Goal: Communication & Community: Connect with others

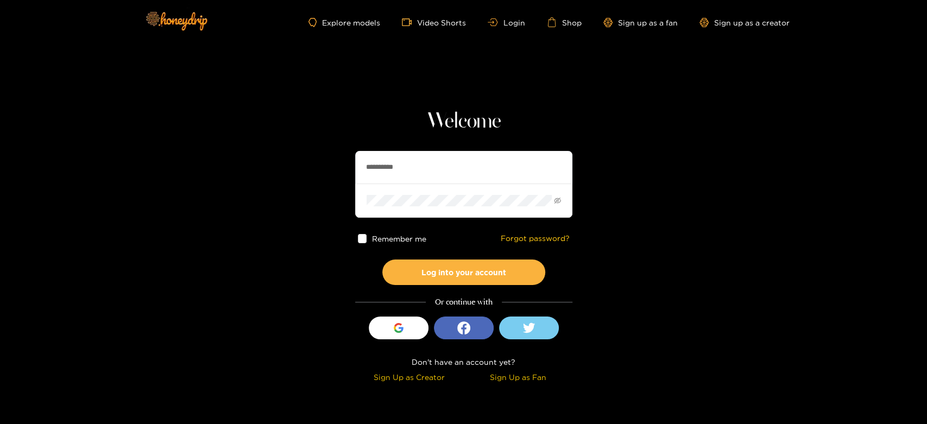
drag, startPoint x: 430, startPoint y: 165, endPoint x: 282, endPoint y: 169, distance: 147.8
click at [282, 169] on section "**********" at bounding box center [463, 193] width 927 height 386
paste input "***"
type input "**********"
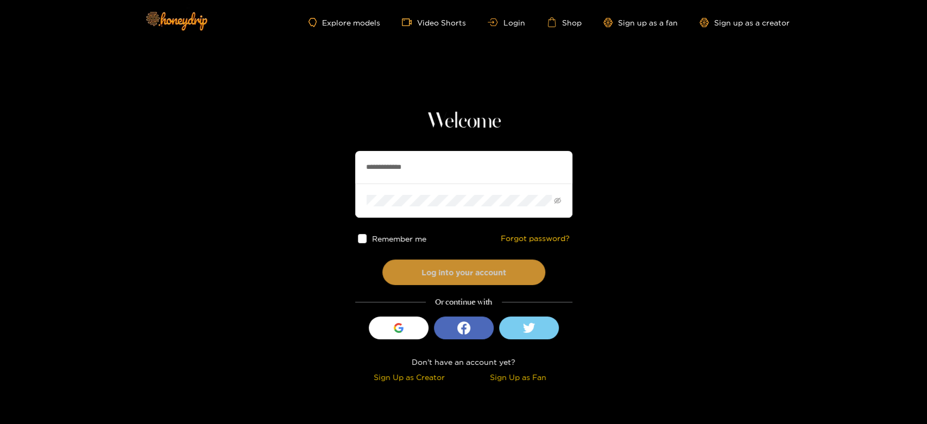
click at [446, 267] on button "Log into your account" at bounding box center [463, 273] width 163 height 26
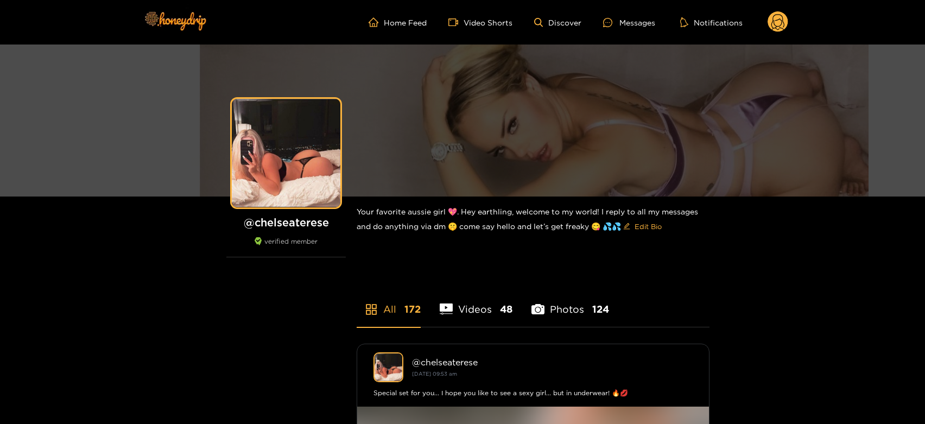
click at [634, 29] on ul "Home Feed Video Shorts Discover Messages Notifications" at bounding box center [579, 22] width 420 height 22
click at [619, 22] on div at bounding box center [611, 22] width 16 height 9
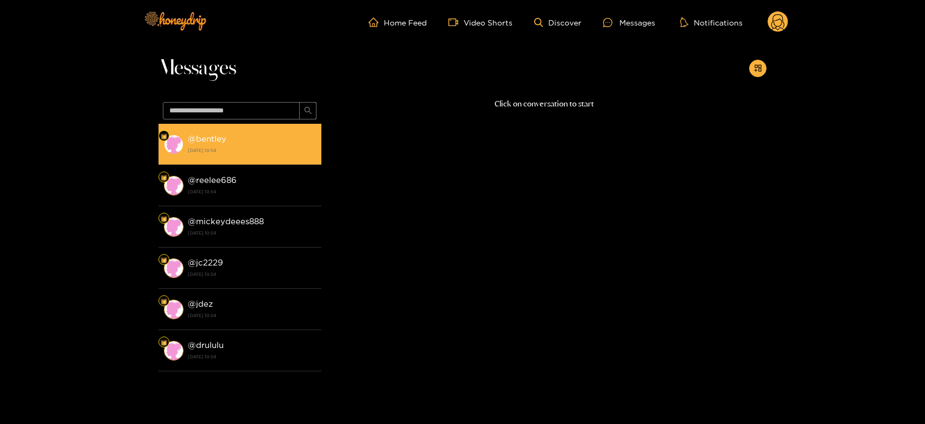
click at [246, 147] on strong "15 August 2025 10:54" at bounding box center [252, 151] width 128 height 10
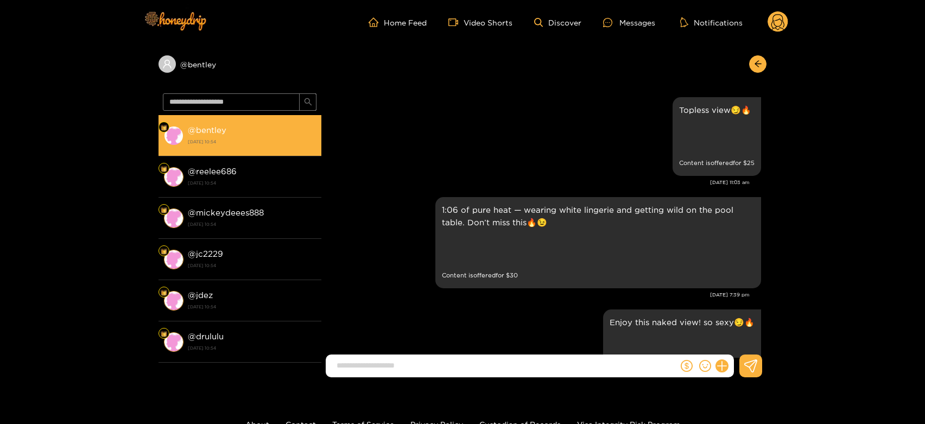
scroll to position [2355, 0]
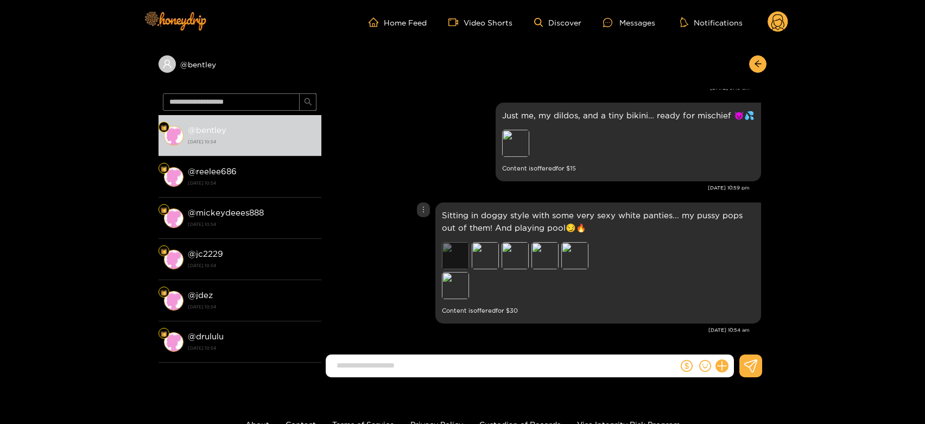
click at [463, 254] on div "Preview" at bounding box center [455, 255] width 27 height 27
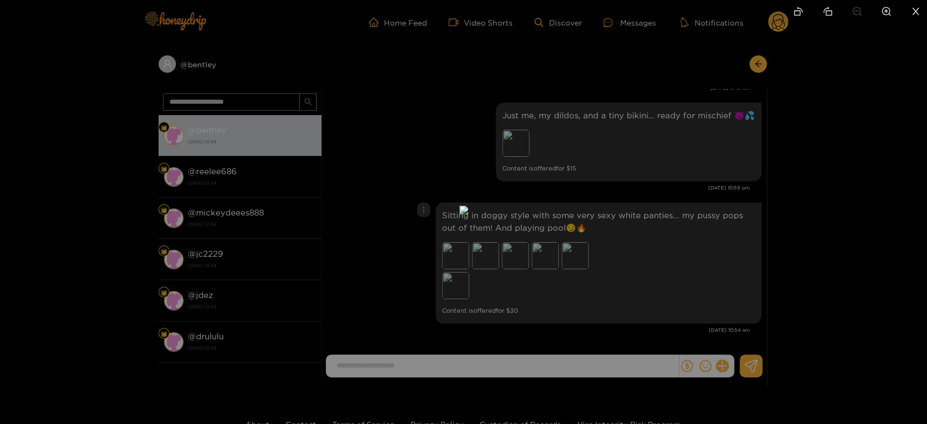
click at [588, 226] on div at bounding box center [463, 212] width 927 height 424
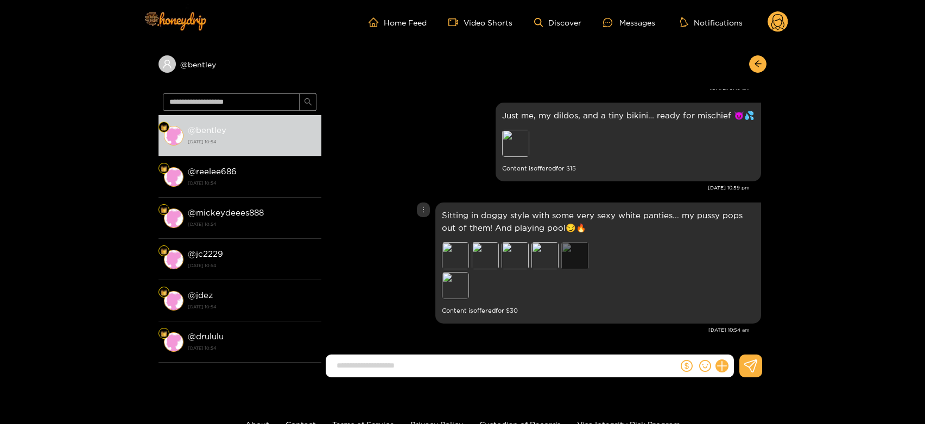
click at [576, 258] on div "Preview" at bounding box center [574, 255] width 27 height 27
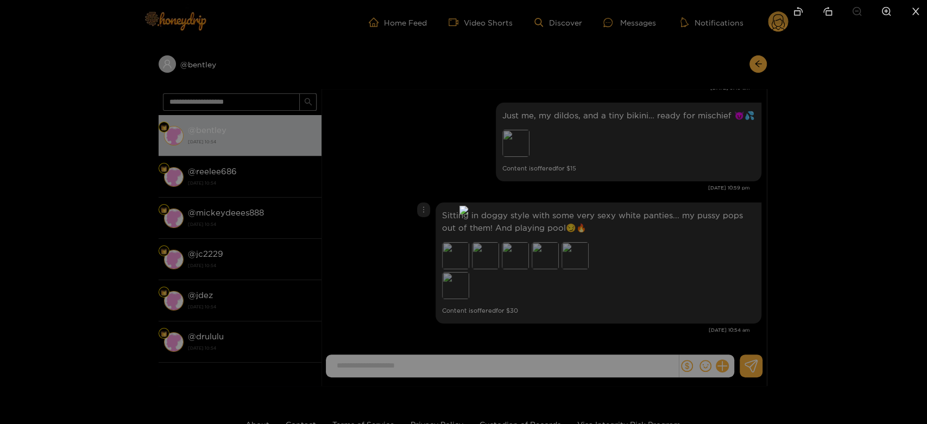
click at [620, 258] on div at bounding box center [463, 212] width 927 height 424
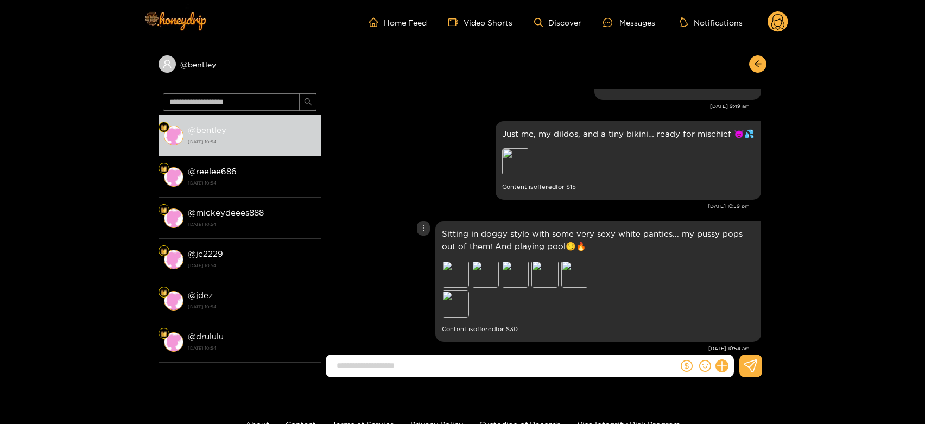
scroll to position [2289, 0]
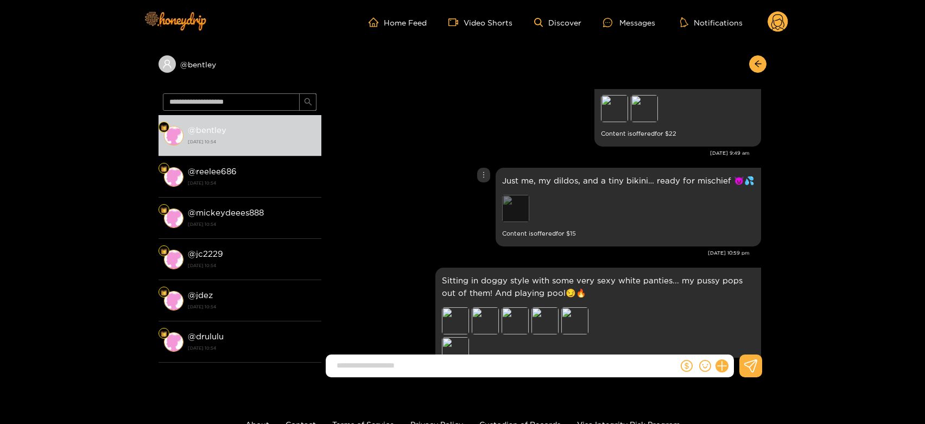
click at [528, 212] on div "Preview" at bounding box center [515, 208] width 27 height 27
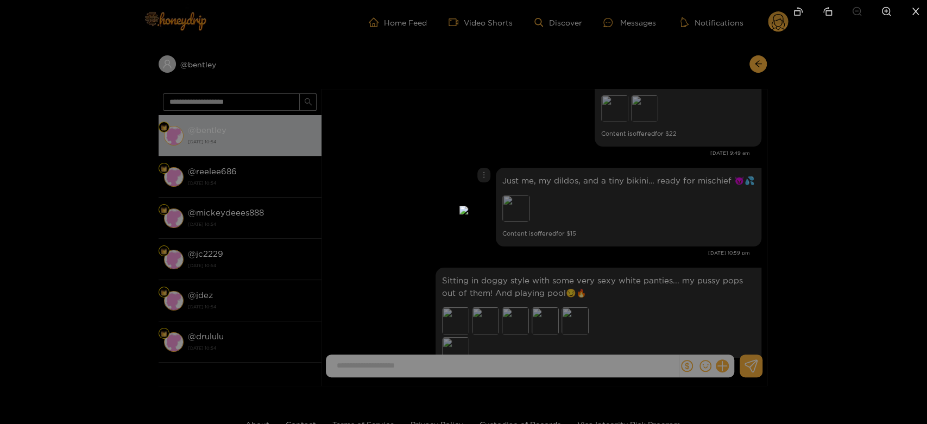
click at [693, 229] on div at bounding box center [463, 212] width 927 height 424
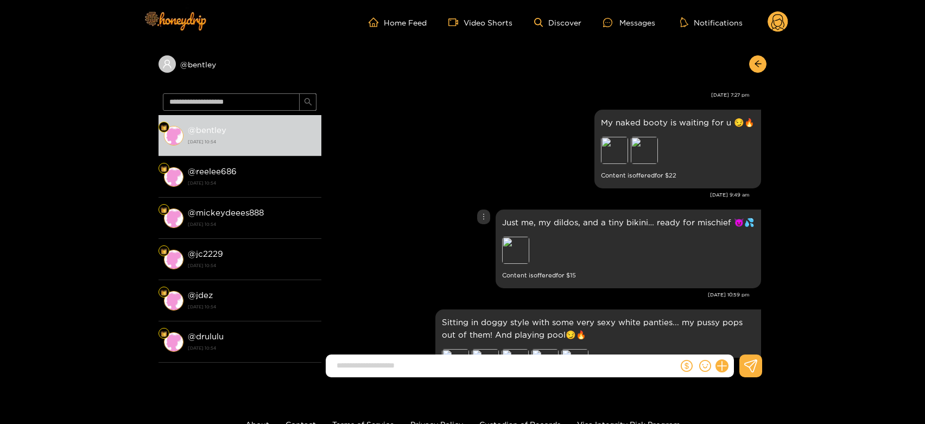
scroll to position [2247, 0]
click at [647, 153] on div "Preview" at bounding box center [644, 151] width 27 height 27
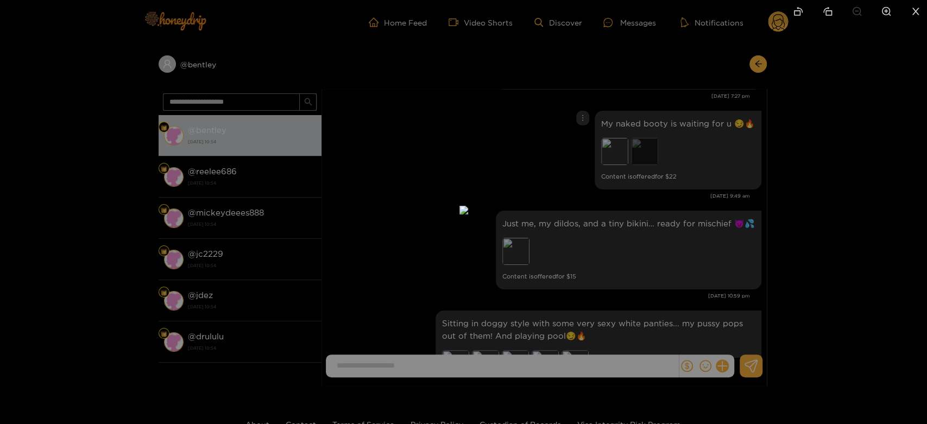
click at [647, 153] on div at bounding box center [463, 212] width 927 height 424
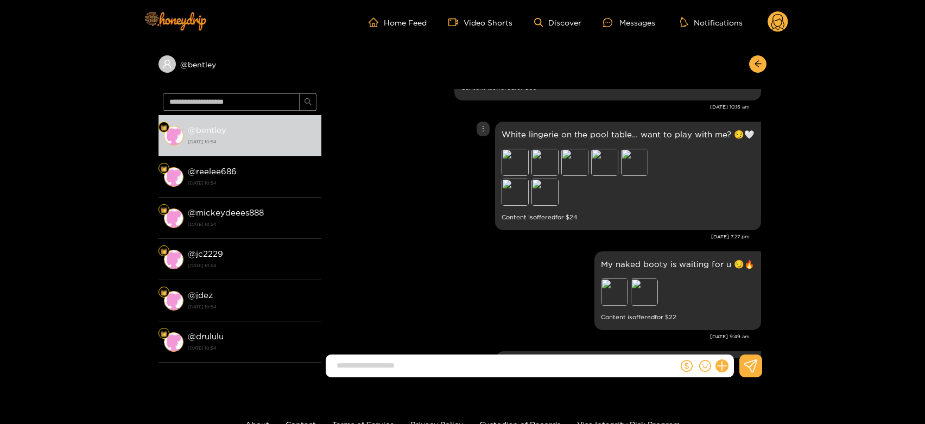
scroll to position [2104, 0]
click at [557, 192] on div "Preview" at bounding box center [545, 193] width 27 height 27
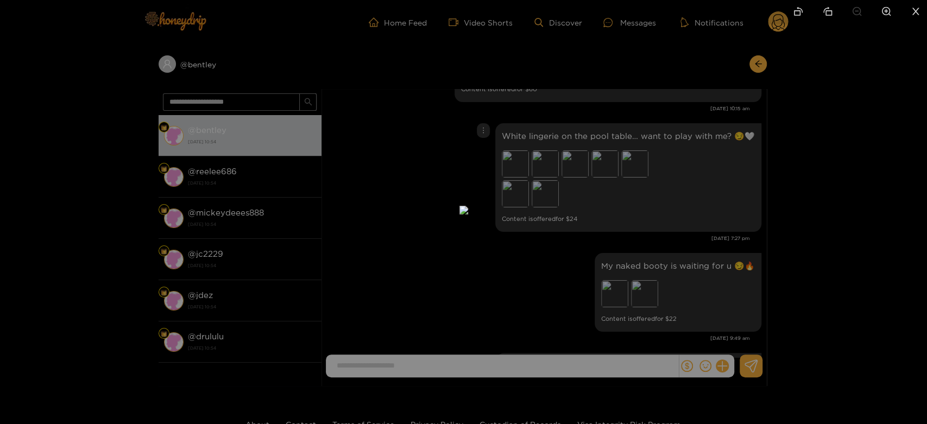
click at [657, 194] on div at bounding box center [463, 212] width 927 height 424
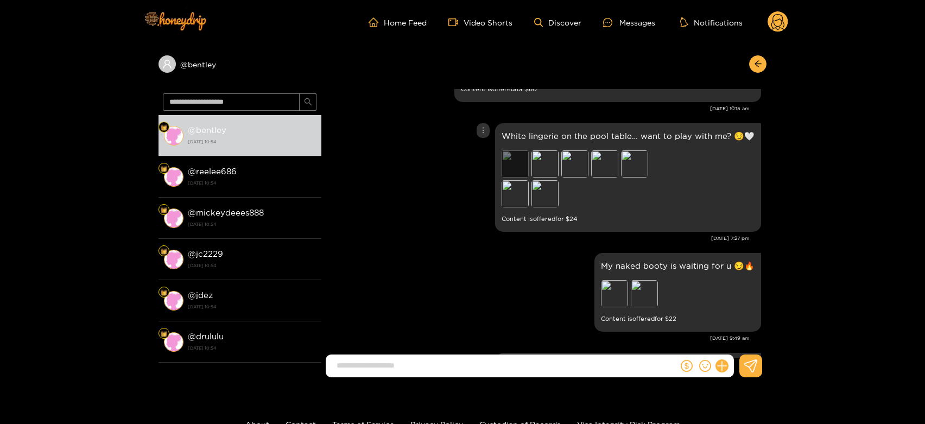
click at [513, 167] on div "Preview" at bounding box center [515, 163] width 27 height 27
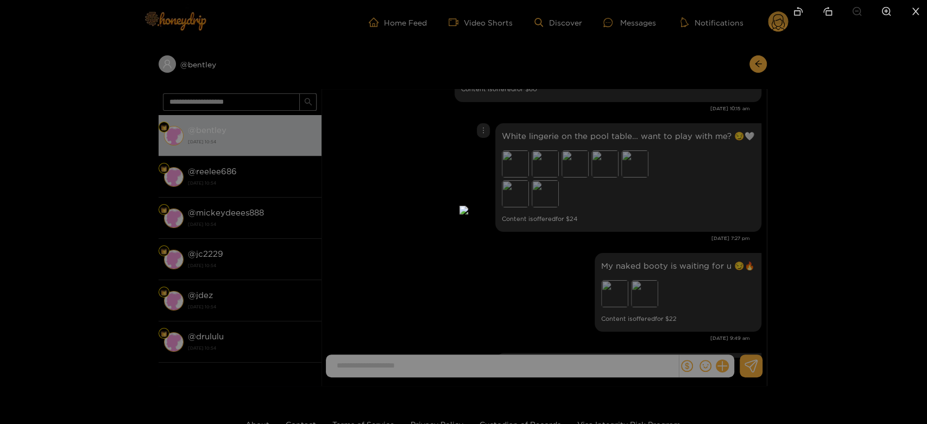
click at [670, 160] on div at bounding box center [463, 212] width 927 height 424
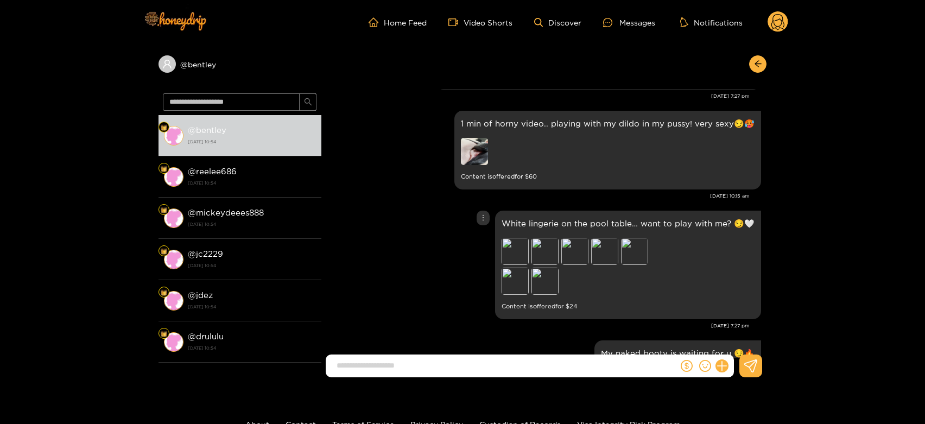
scroll to position [2002, 0]
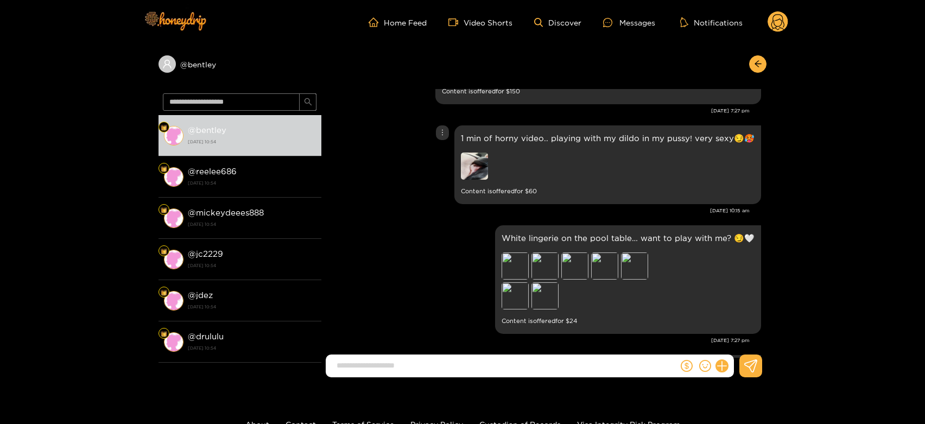
click at [472, 171] on img at bounding box center [474, 166] width 27 height 27
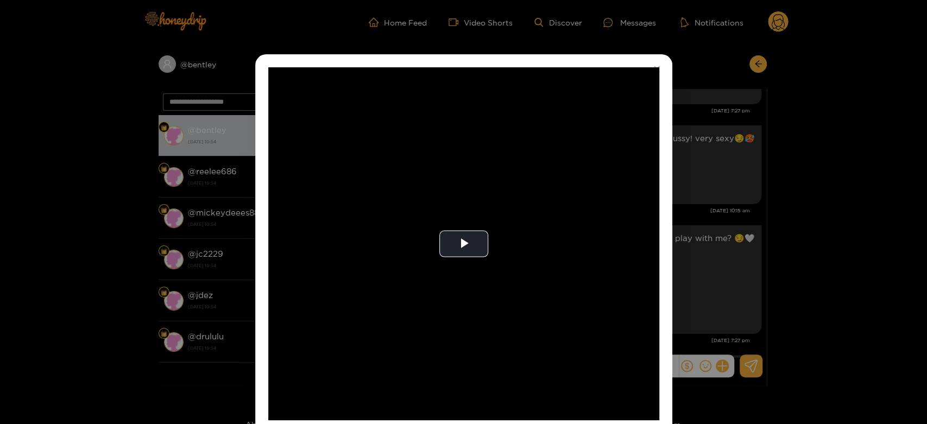
click at [472, 171] on video "Video Player" at bounding box center [463, 243] width 391 height 353
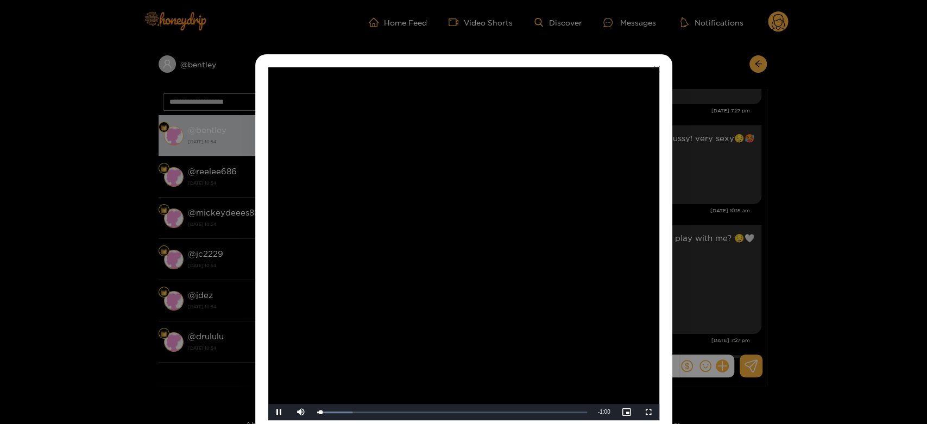
click at [472, 171] on video "Video Player" at bounding box center [463, 243] width 391 height 353
click at [752, 178] on div "**********" at bounding box center [463, 212] width 927 height 424
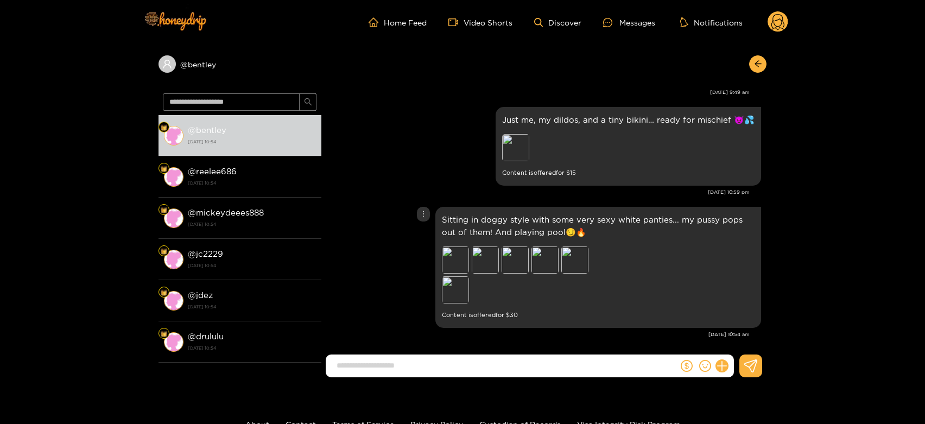
scroll to position [2355, 0]
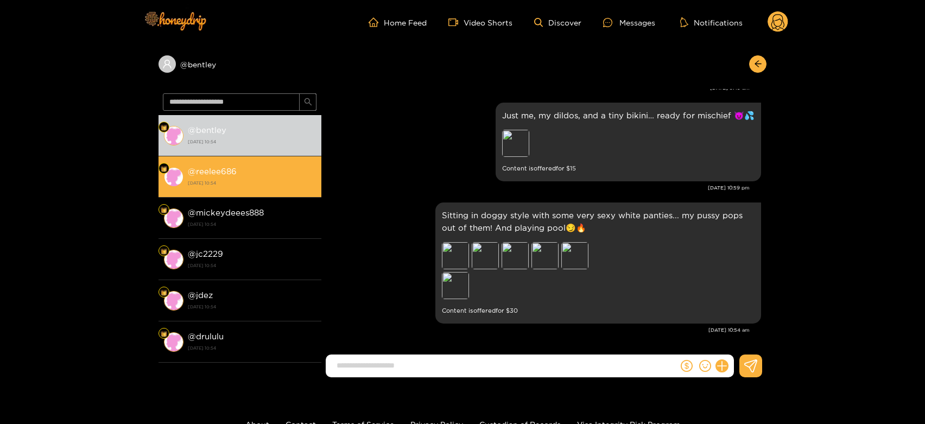
click at [270, 182] on strong "15 August 2025 10:54" at bounding box center [252, 183] width 128 height 10
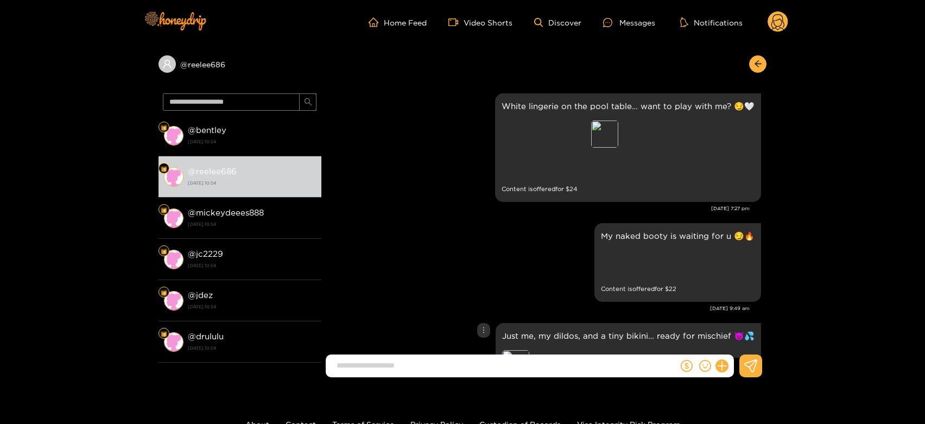
scroll to position [2120, 0]
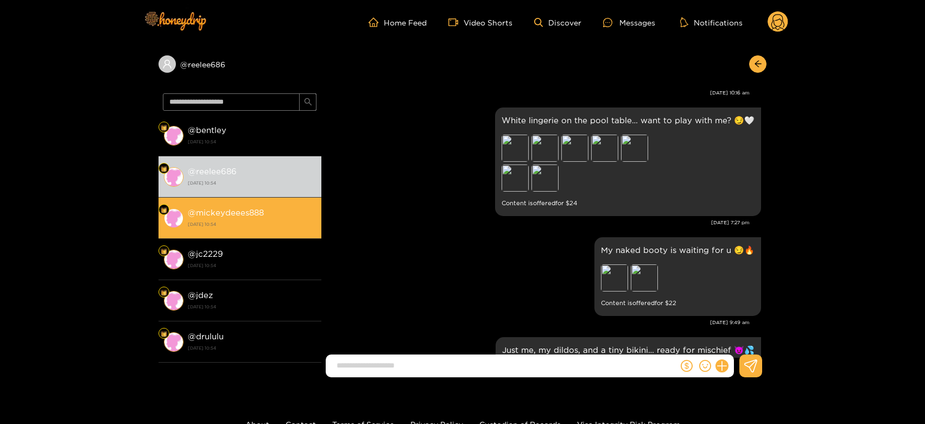
click at [223, 204] on li "@ mickeydeees888 15 August 2025 10:54" at bounding box center [240, 218] width 163 height 41
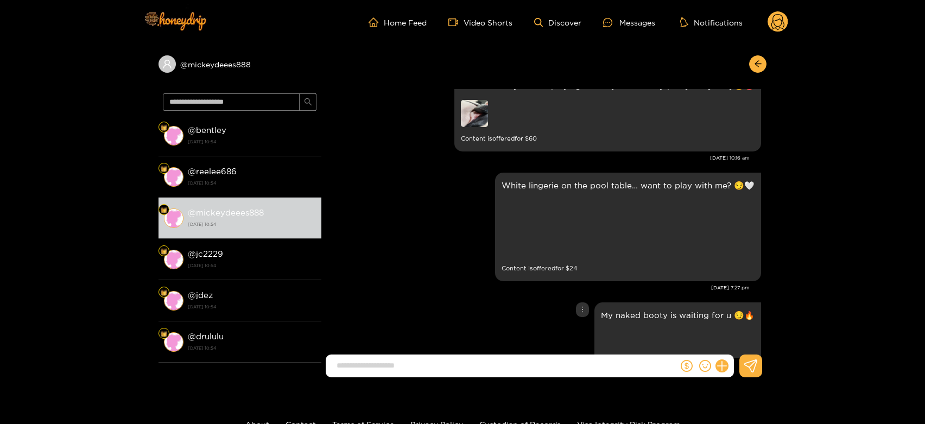
scroll to position [2053, 0]
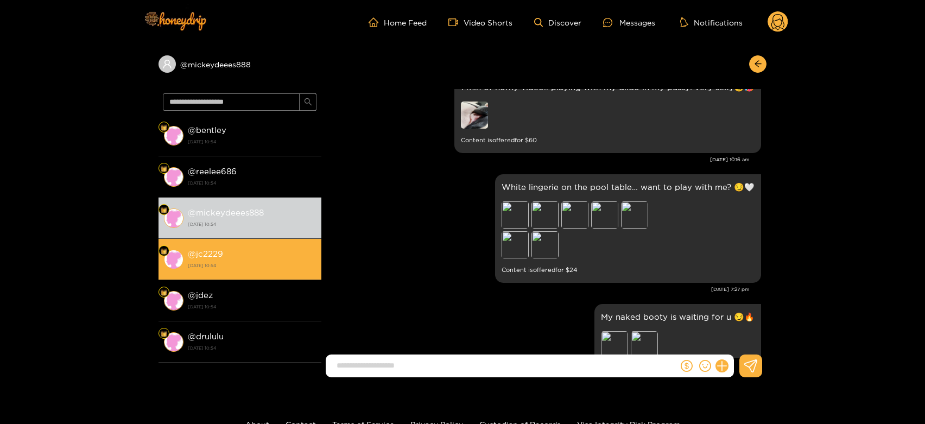
drag, startPoint x: 247, startPoint y: 237, endPoint x: 246, endPoint y: 243, distance: 6.5
click at [246, 239] on div "@ bentley 15 August 2025 10:54 @ reelee686 15 August 2025 10:54 @ mickeydeees88…" at bounding box center [240, 239] width 163 height 248
click at [247, 262] on strong "15 August 2025 10:54" at bounding box center [252, 266] width 128 height 10
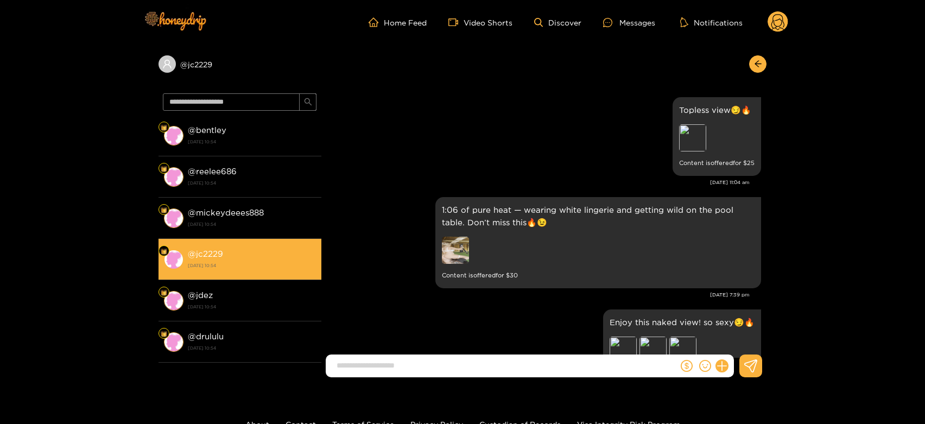
scroll to position [2355, 0]
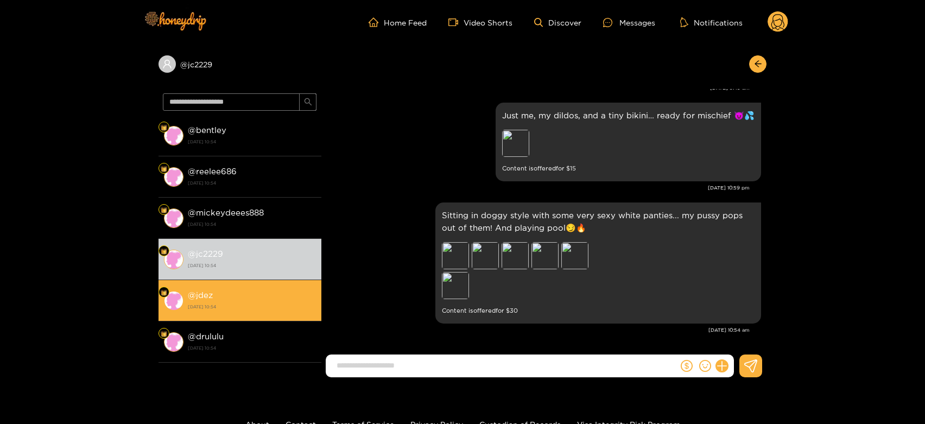
click at [259, 290] on div "@ jdez 15 August 2025 10:54" at bounding box center [252, 300] width 128 height 24
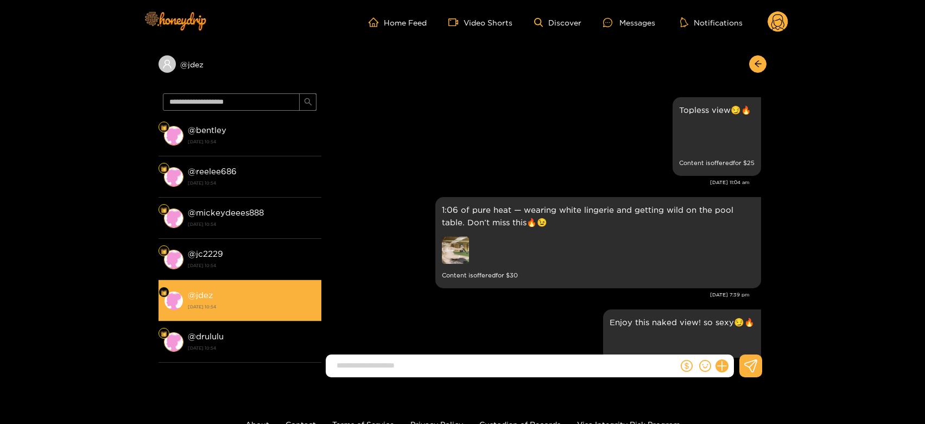
scroll to position [2355, 0]
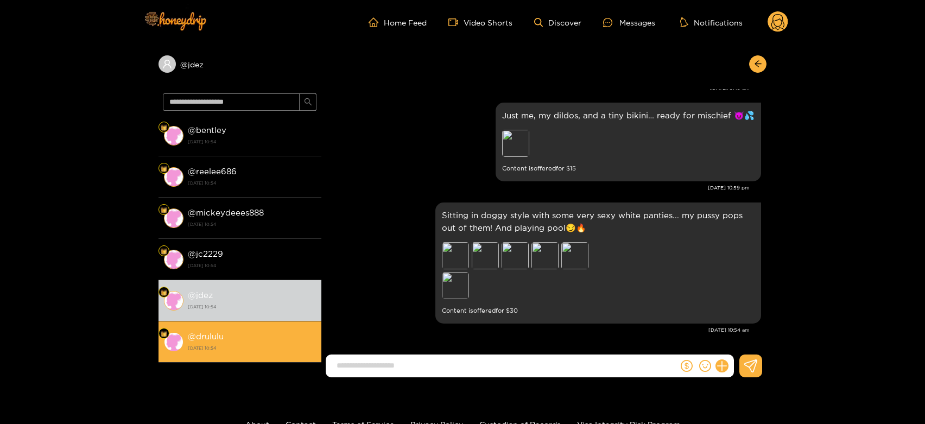
click at [260, 335] on div "@ drululu 15 August 2025 10:54" at bounding box center [252, 342] width 128 height 24
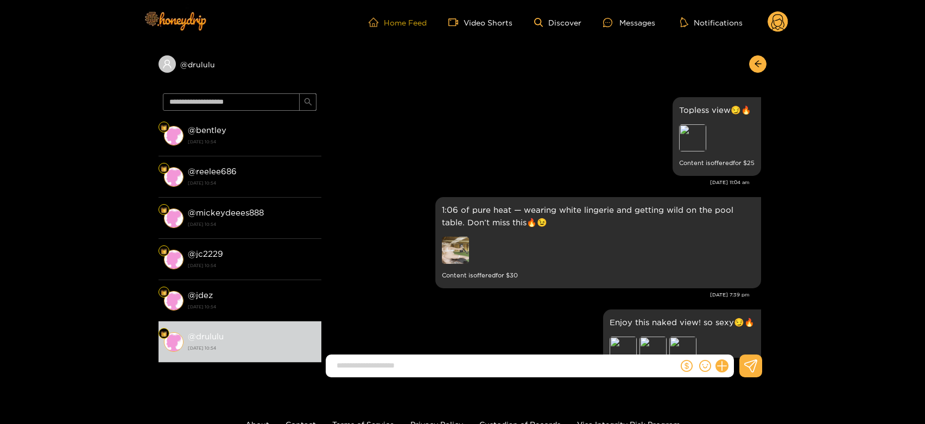
scroll to position [2355, 0]
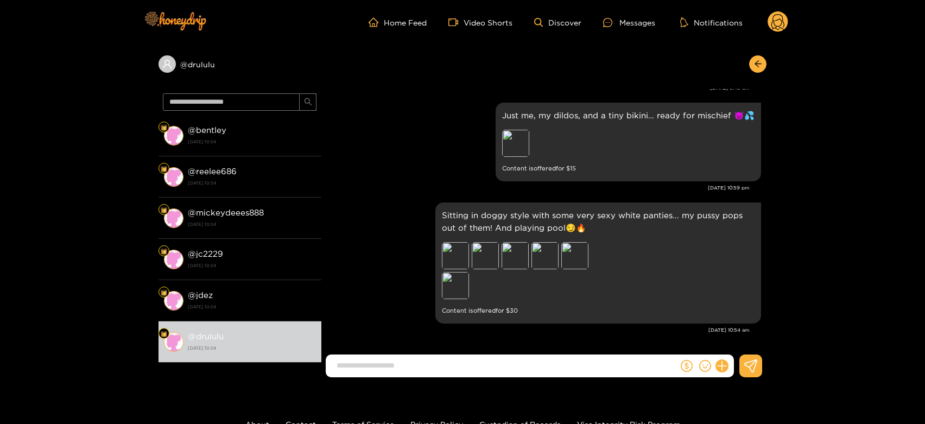
click at [786, 12] on icon at bounding box center [778, 22] width 21 height 22
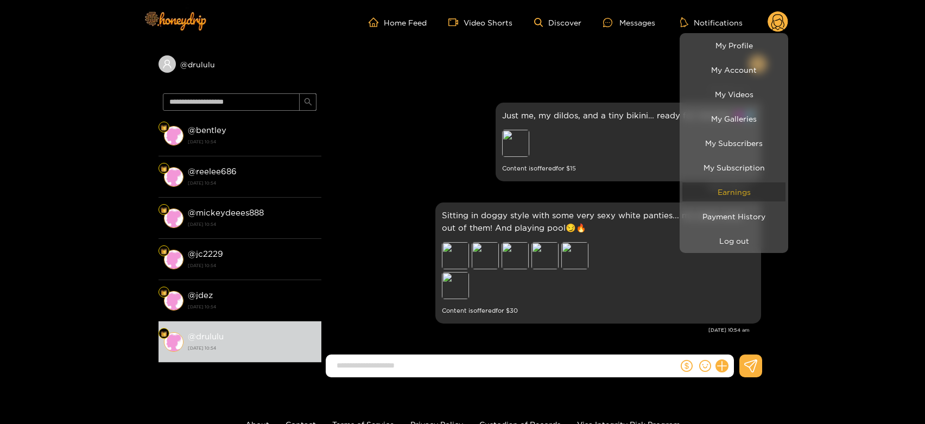
click at [740, 191] on link "Earnings" at bounding box center [734, 191] width 103 height 19
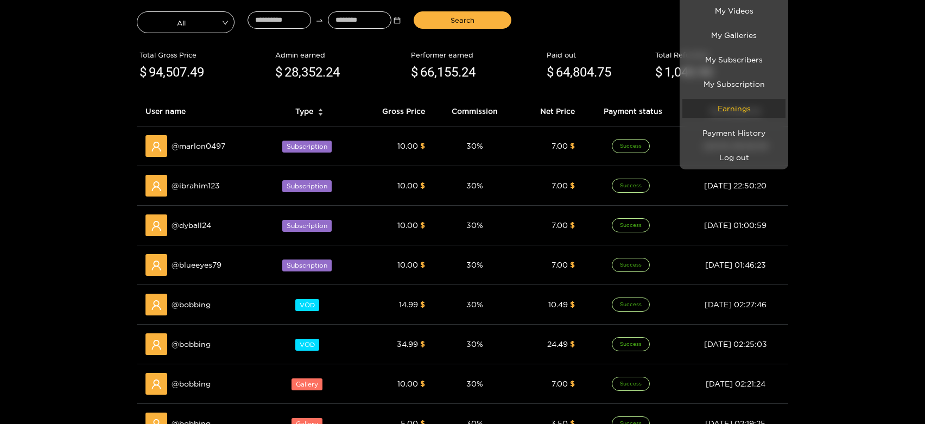
scroll to position [121, 0]
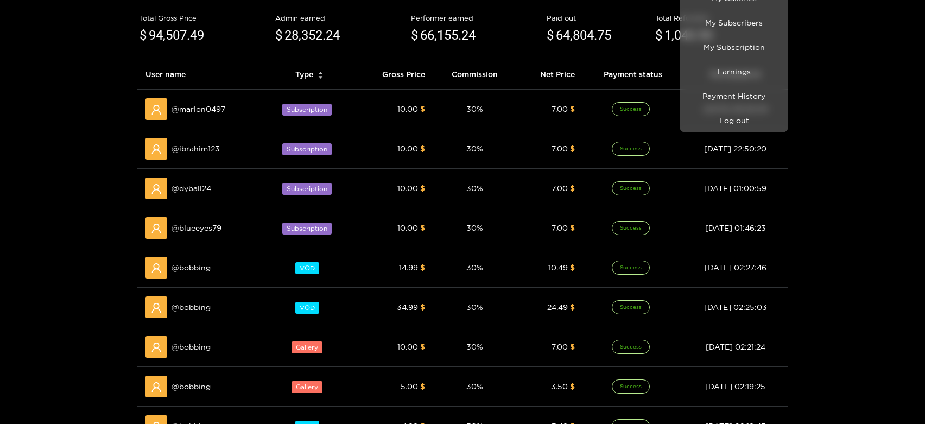
click at [200, 351] on div at bounding box center [462, 212] width 925 height 424
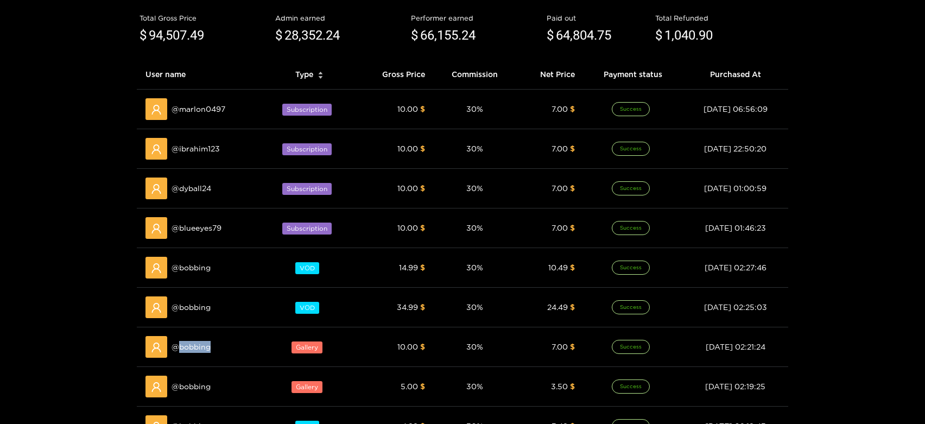
click at [200, 351] on span "@ bobbing" at bounding box center [191, 347] width 39 height 12
copy span "bobbing"
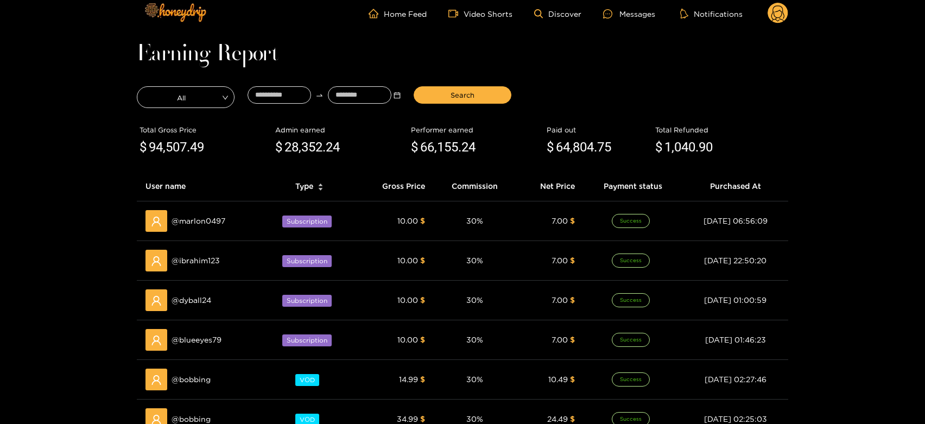
scroll to position [0, 0]
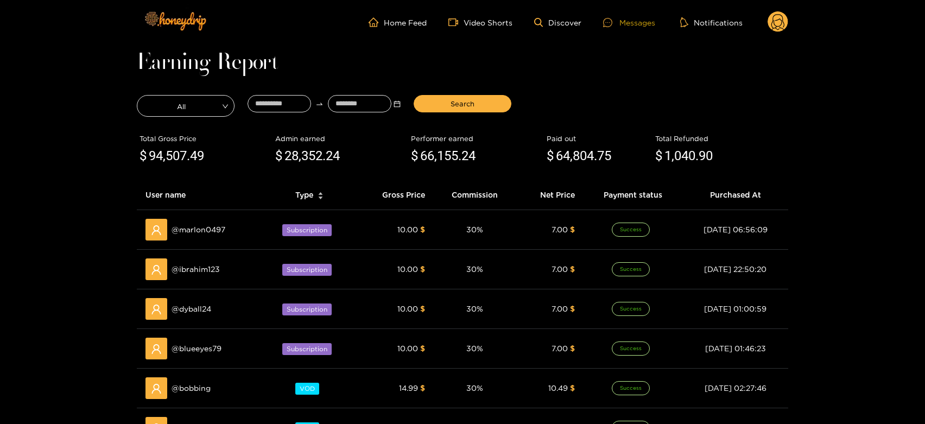
click at [639, 16] on div "Messages" at bounding box center [629, 22] width 52 height 12
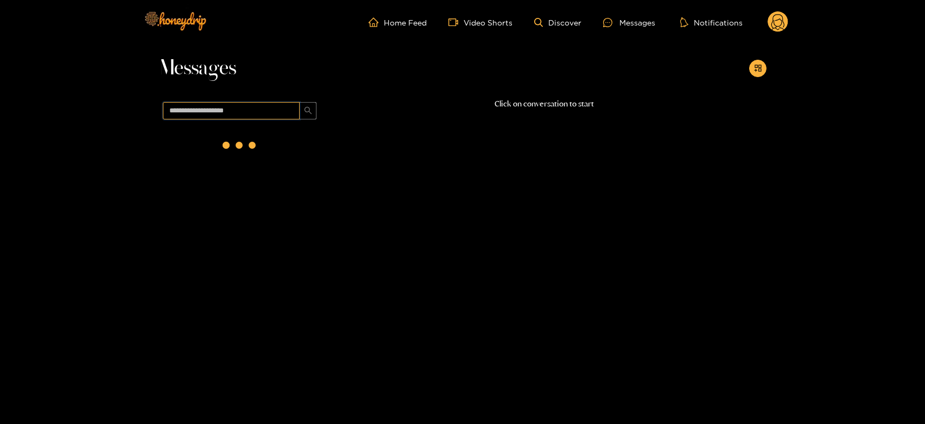
click at [262, 109] on input "text" at bounding box center [231, 110] width 137 height 17
paste input "*******"
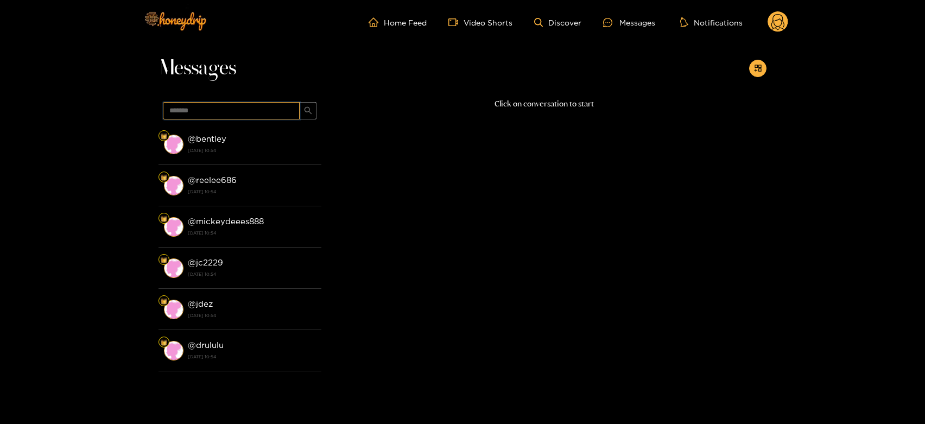
type input "*******"
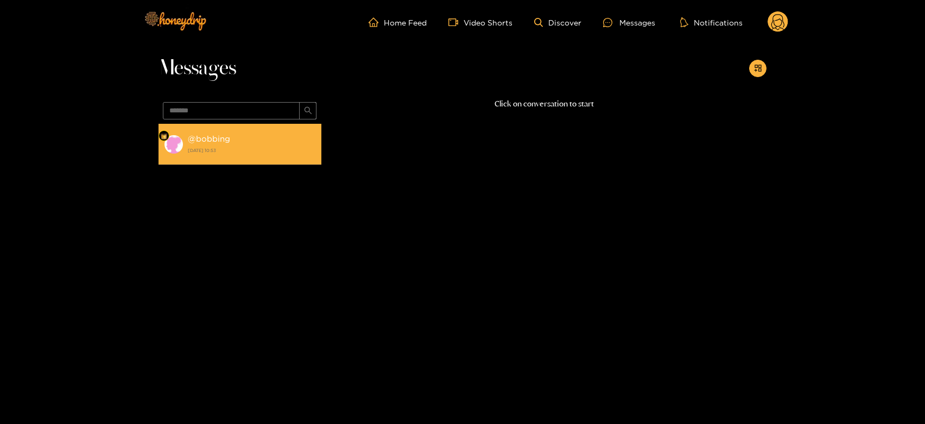
click at [277, 136] on div "@ bobbing 15 August 2025 10:53" at bounding box center [252, 144] width 128 height 24
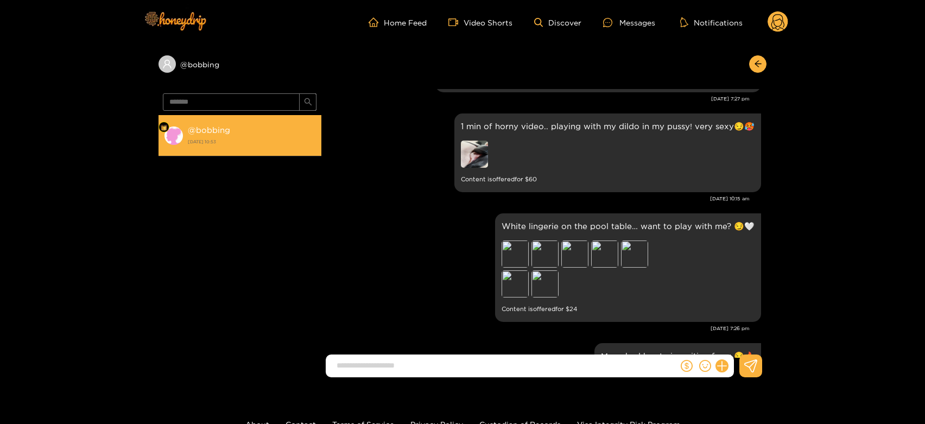
scroll to position [1933, 0]
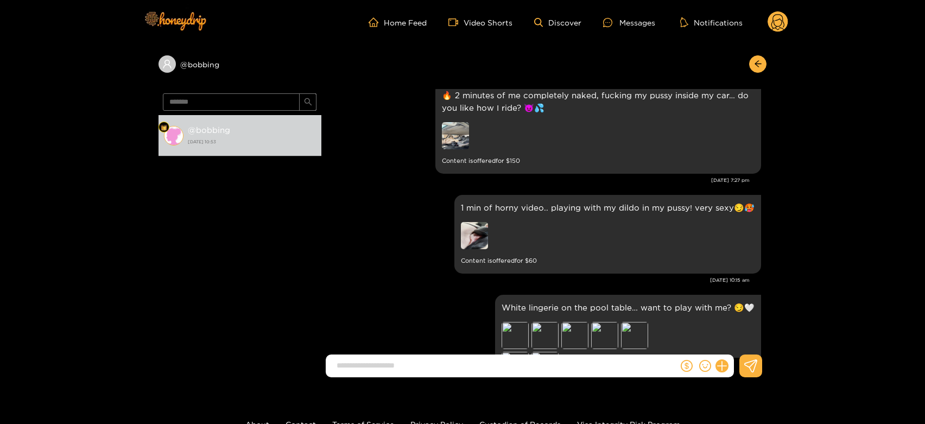
click at [789, 20] on header "Home Feed Video Shorts Discover Messages Notifications 0" at bounding box center [462, 22] width 925 height 45
click at [771, 26] on circle at bounding box center [778, 21] width 21 height 21
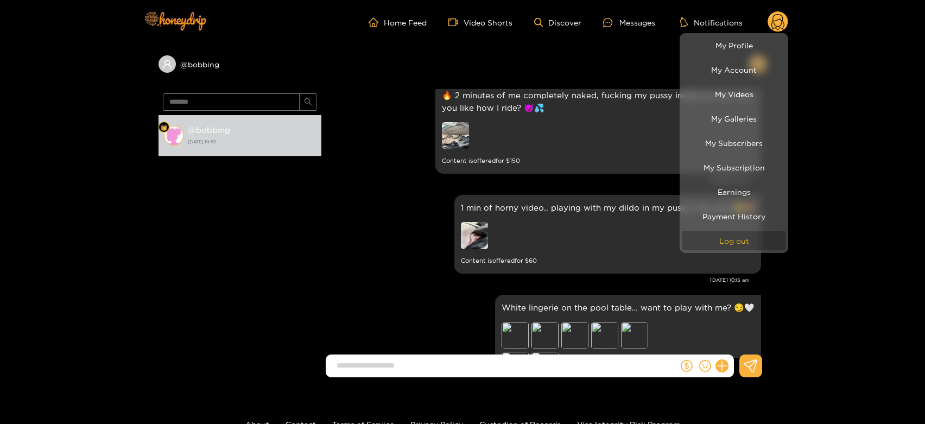
click at [728, 248] on button "Log out" at bounding box center [734, 240] width 103 height 19
